Goal: Communication & Community: Connect with others

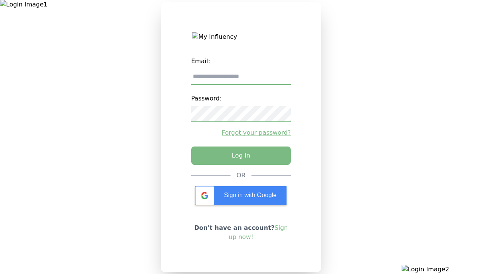
click at [241, 80] on input "email" at bounding box center [241, 77] width 100 height 16
type input "**********"
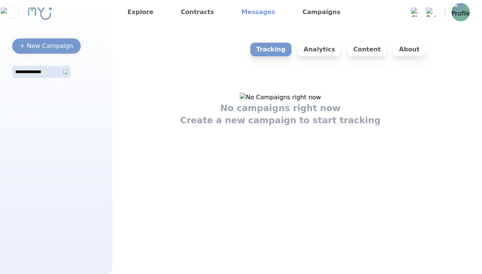
click at [249, 12] on link "Messages" at bounding box center [259, 12] width 40 height 12
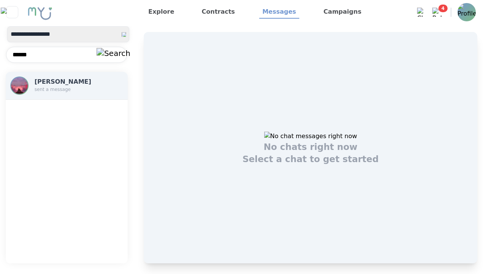
click at [66, 86] on h3 "[PERSON_NAME]" at bounding box center [68, 81] width 66 height 9
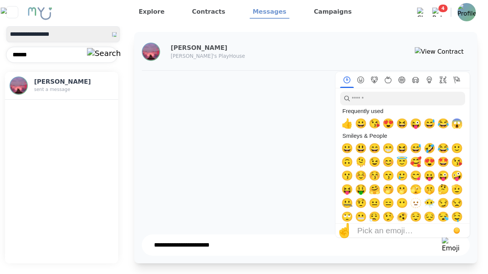
click at [388, 124] on span "😍" at bounding box center [388, 123] width 12 height 11
type textarea "**********"
click at [455, 246] on img at bounding box center [451, 246] width 18 height 16
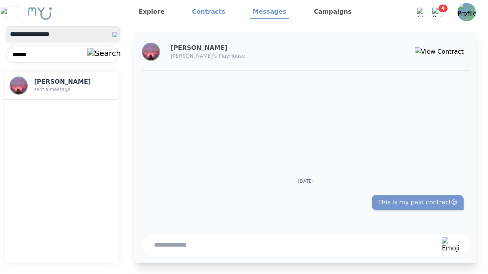
click at [215, 12] on link "Contracts" at bounding box center [208, 12] width 39 height 13
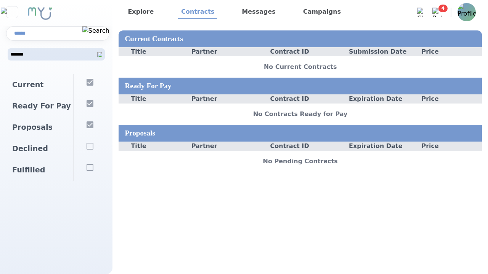
click at [441, 14] on img at bounding box center [436, 12] width 9 height 9
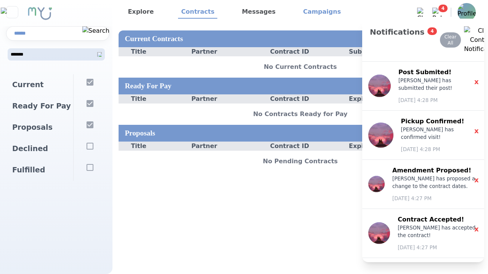
drag, startPoint x: 297, startPoint y: 13, endPoint x: 292, endPoint y: 14, distance: 5.1
click at [300, 13] on link "Campaigns" at bounding box center [322, 12] width 44 height 13
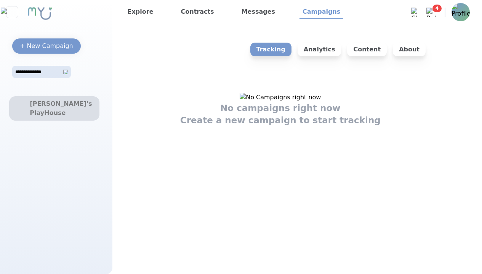
click at [69, 109] on div "[PERSON_NAME]'s PlayHouse" at bounding box center [54, 109] width 49 height 18
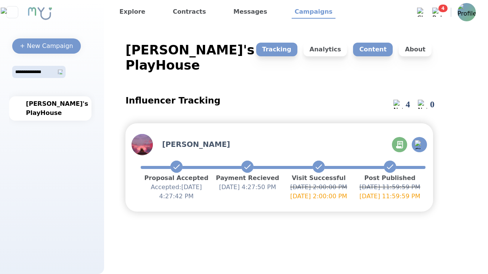
click at [377, 54] on p "Content" at bounding box center [373, 50] width 40 height 14
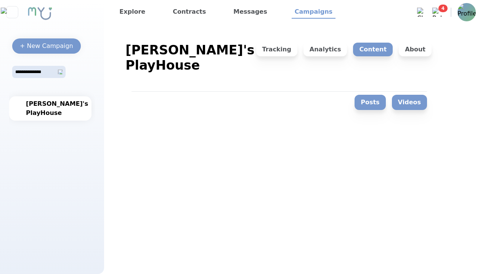
click at [426, 95] on button "Videos" at bounding box center [409, 102] width 35 height 15
